Goal: Transaction & Acquisition: Book appointment/travel/reservation

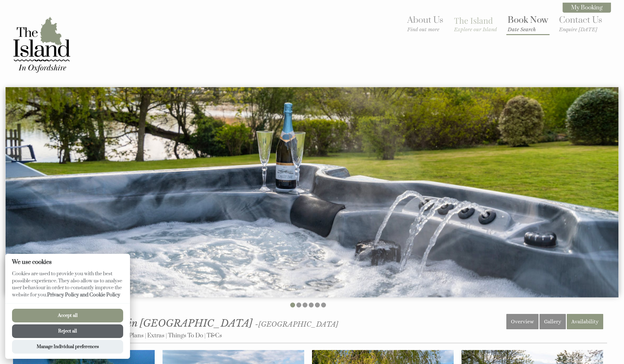
click at [521, 27] on small "Date Search" at bounding box center [528, 29] width 41 height 6
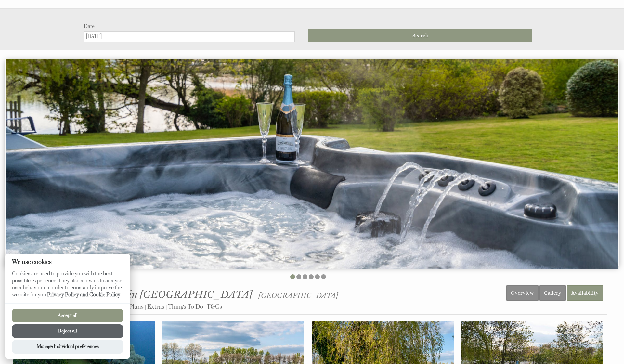
scroll to position [83, 0]
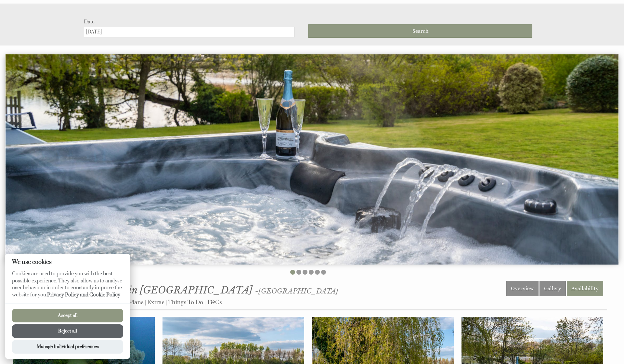
click at [72, 316] on button "Accept all" at bounding box center [67, 316] width 111 height 14
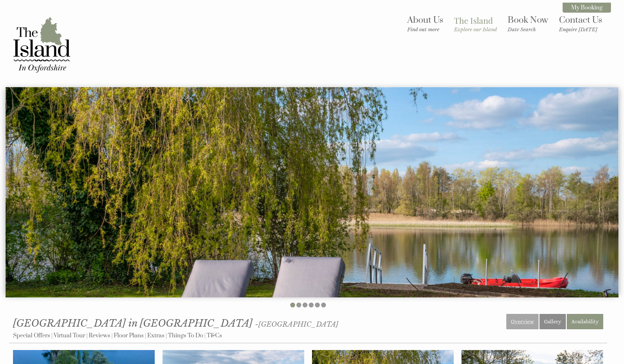
click at [528, 319] on link "Overview" at bounding box center [523, 321] width 32 height 15
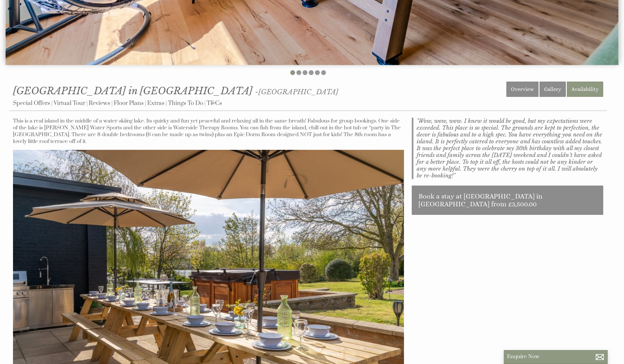
scroll to position [233, 0]
click at [82, 101] on link "Virtual Tour" at bounding box center [70, 103] width 32 height 8
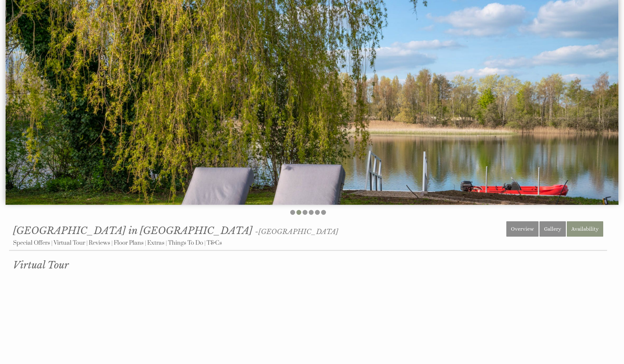
scroll to position [220, 0]
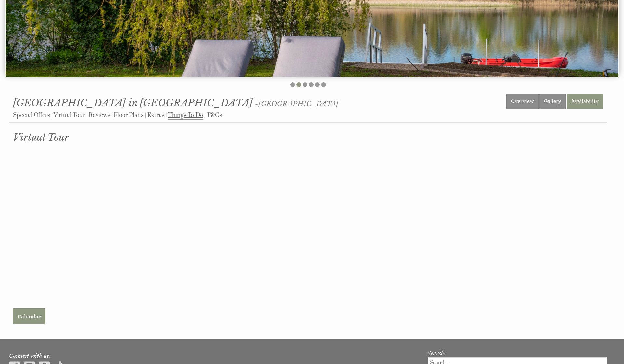
click at [188, 113] on link "Things To Do" at bounding box center [185, 116] width 35 height 8
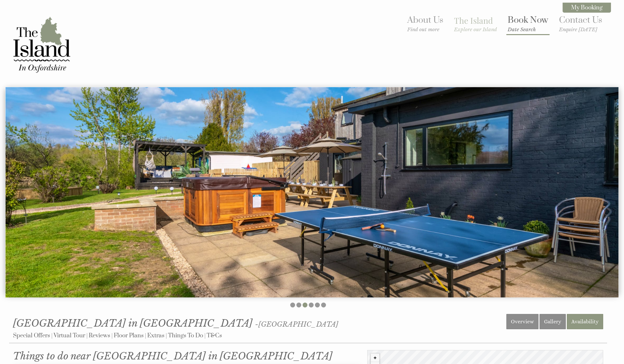
click at [527, 14] on li "Book Now Date Search" at bounding box center [528, 24] width 43 height 22
click at [525, 15] on link "Book Now Date Search" at bounding box center [528, 24] width 41 height 18
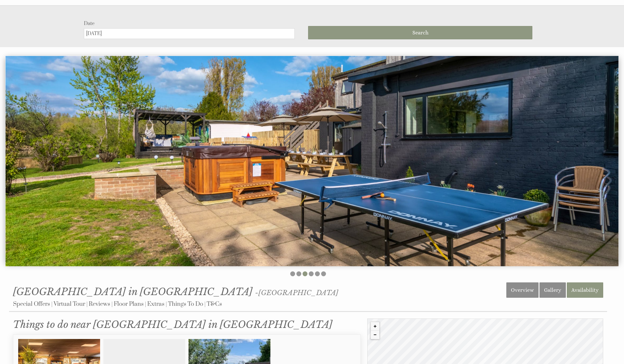
scroll to position [83, 0]
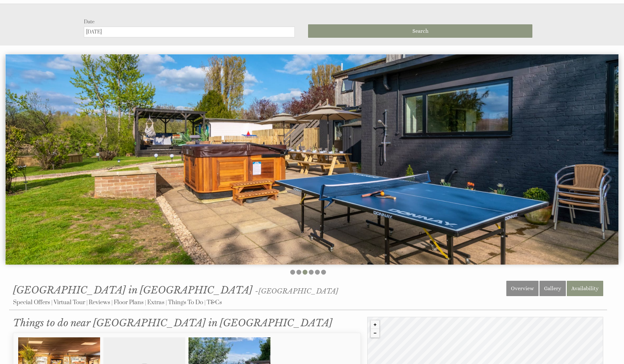
click at [197, 21] on label "Date" at bounding box center [189, 22] width 211 height 6
click at [197, 27] on input "[DATE]" at bounding box center [189, 32] width 211 height 11
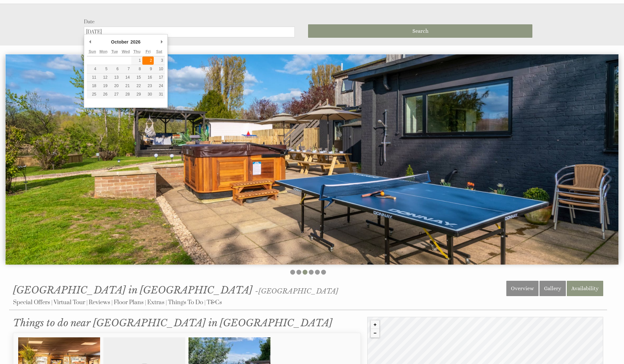
type input "02/10/2026"
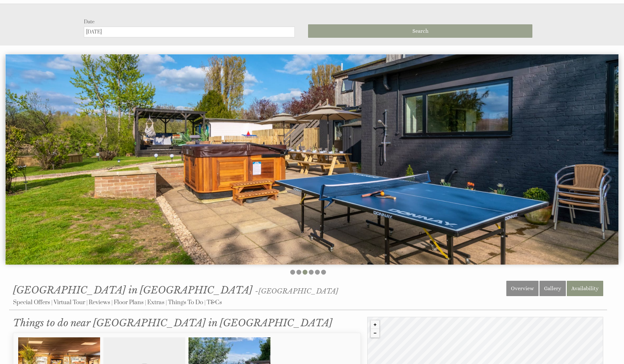
click at [393, 33] on button "Search" at bounding box center [420, 30] width 224 height 13
